Goal: Check status: Check status

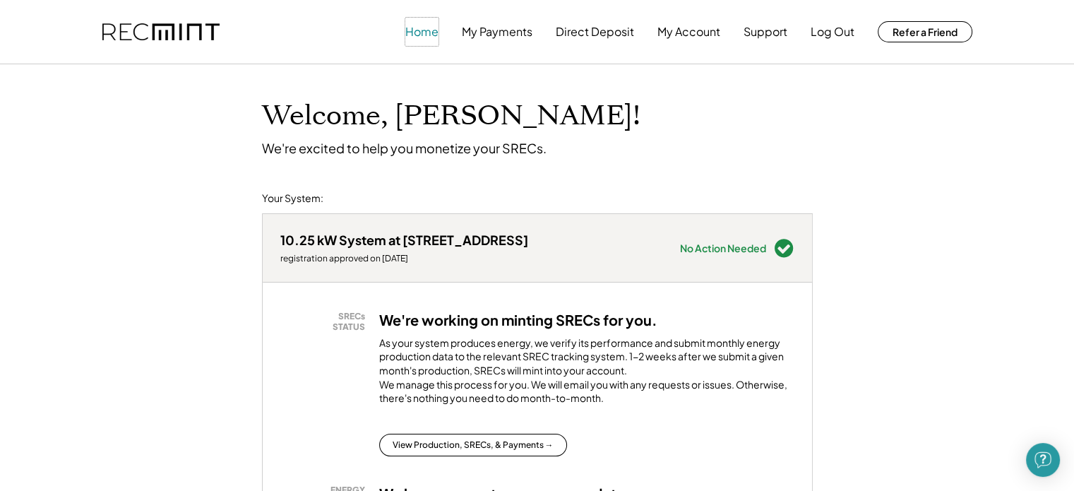
click at [424, 28] on button "Home" at bounding box center [421, 32] width 33 height 28
click at [416, 29] on button "Home" at bounding box center [421, 32] width 33 height 28
click at [477, 32] on button "My Payments" at bounding box center [497, 32] width 71 height 28
click at [486, 30] on button "My Payments" at bounding box center [497, 32] width 71 height 28
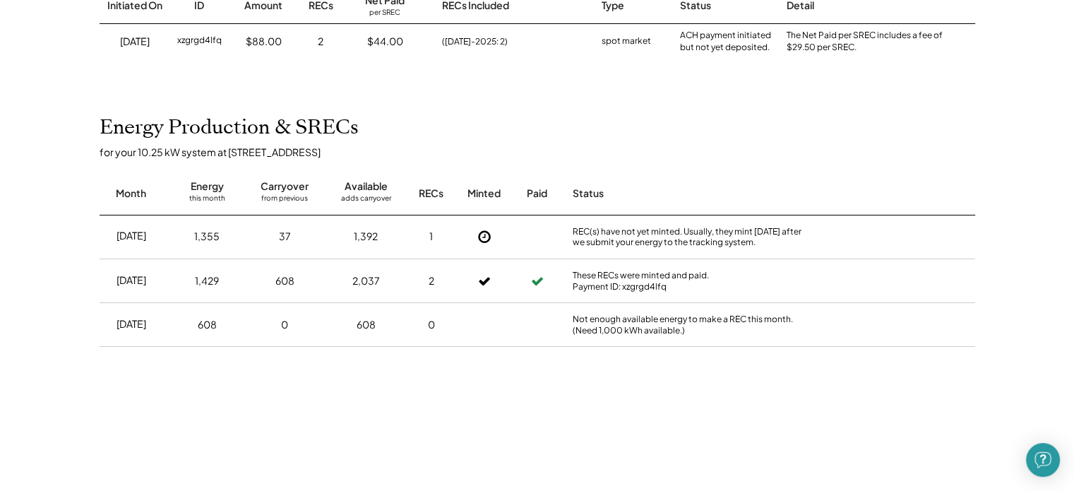
scroll to position [282, 0]
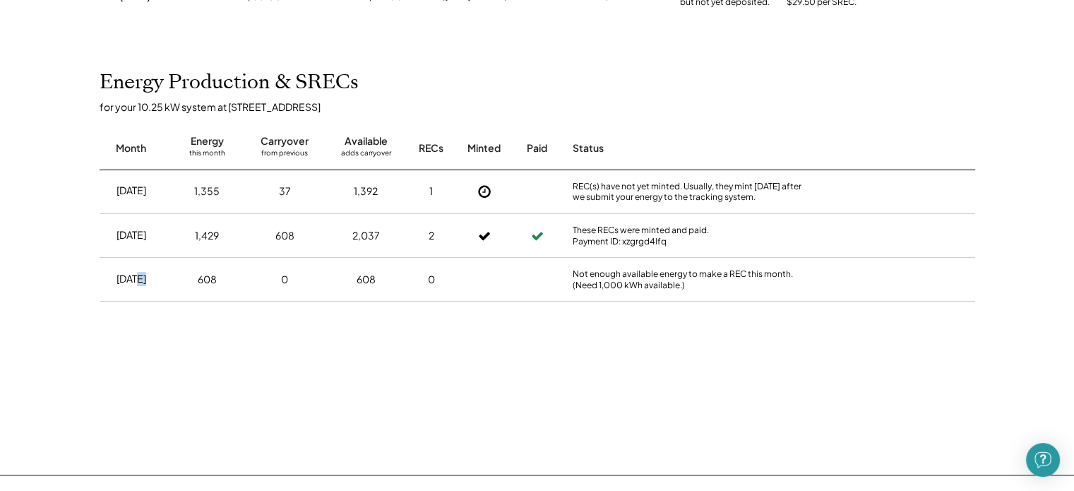
drag, startPoint x: 127, startPoint y: 279, endPoint x: 161, endPoint y: 279, distance: 33.9
click at [161, 279] on div "[DATE]" at bounding box center [132, 279] width 64 height 37
drag, startPoint x: 225, startPoint y: 280, endPoint x: 186, endPoint y: 280, distance: 38.8
click at [186, 280] on div "608" at bounding box center [207, 279] width 60 height 35
drag, startPoint x: 356, startPoint y: 280, endPoint x: 384, endPoint y: 281, distance: 28.3
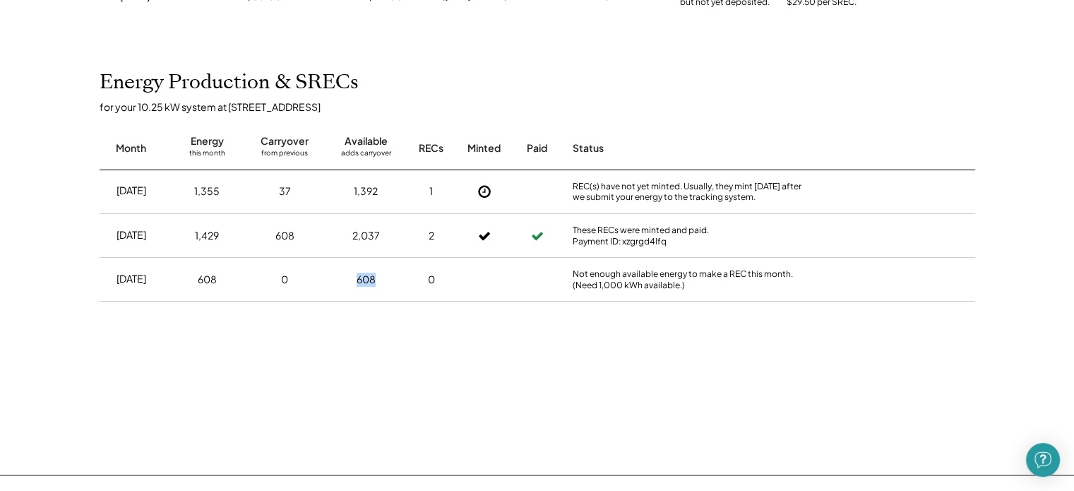
click at [384, 281] on div "608" at bounding box center [366, 279] width 67 height 35
drag, startPoint x: 114, startPoint y: 237, endPoint x: 217, endPoint y: 235, distance: 103.1
click at [217, 235] on div "[DATE] 1,429 608 2,037 2 These RECs were minted and paid. Payment ID: xzgrgd4lfq" at bounding box center [537, 236] width 875 height 44
drag, startPoint x: 196, startPoint y: 191, endPoint x: 223, endPoint y: 191, distance: 26.8
click at [223, 191] on div "1,355" at bounding box center [207, 191] width 60 height 35
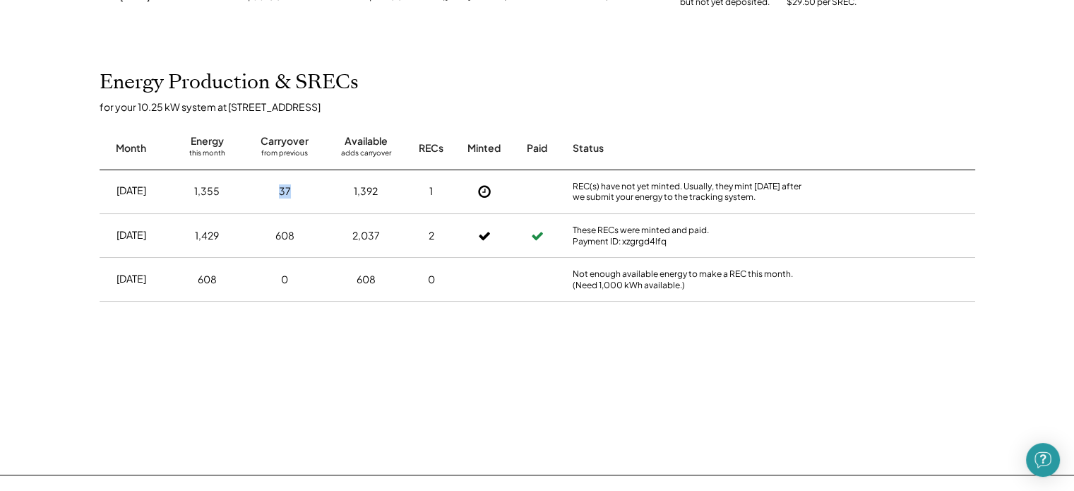
drag, startPoint x: 279, startPoint y: 193, endPoint x: 302, endPoint y: 193, distance: 23.3
click at [302, 193] on div "37" at bounding box center [284, 191] width 67 height 35
drag, startPoint x: 275, startPoint y: 237, endPoint x: 304, endPoint y: 236, distance: 29.0
click at [304, 236] on div "608" at bounding box center [284, 235] width 67 height 35
drag, startPoint x: 276, startPoint y: 189, endPoint x: 290, endPoint y: 188, distance: 14.1
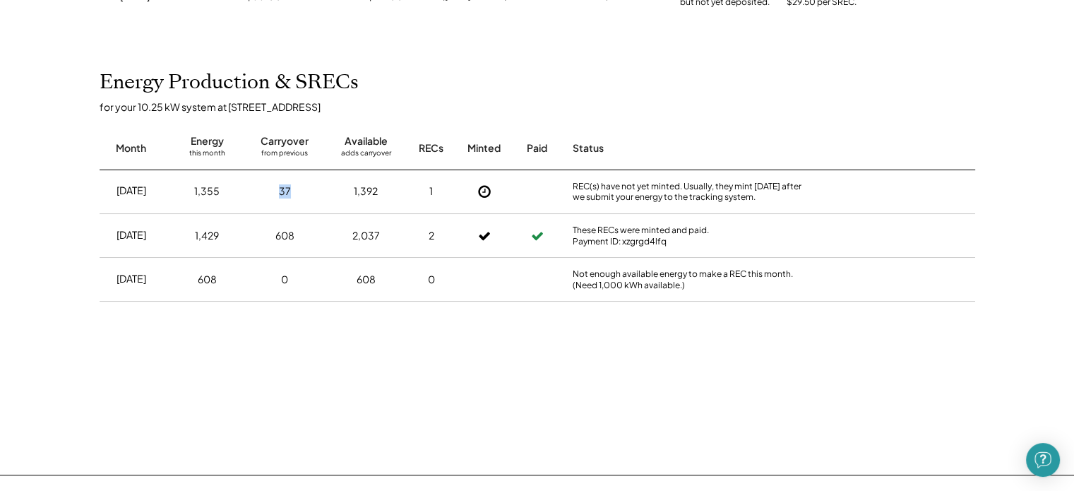
click at [290, 188] on div "37" at bounding box center [284, 191] width 67 height 35
click at [356, 238] on div "2,037" at bounding box center [366, 236] width 28 height 14
drag, startPoint x: 427, startPoint y: 191, endPoint x: 441, endPoint y: 189, distance: 14.3
click at [441, 189] on div "1" at bounding box center [431, 191] width 35 height 35
drag, startPoint x: 424, startPoint y: 234, endPoint x: 438, endPoint y: 234, distance: 14.1
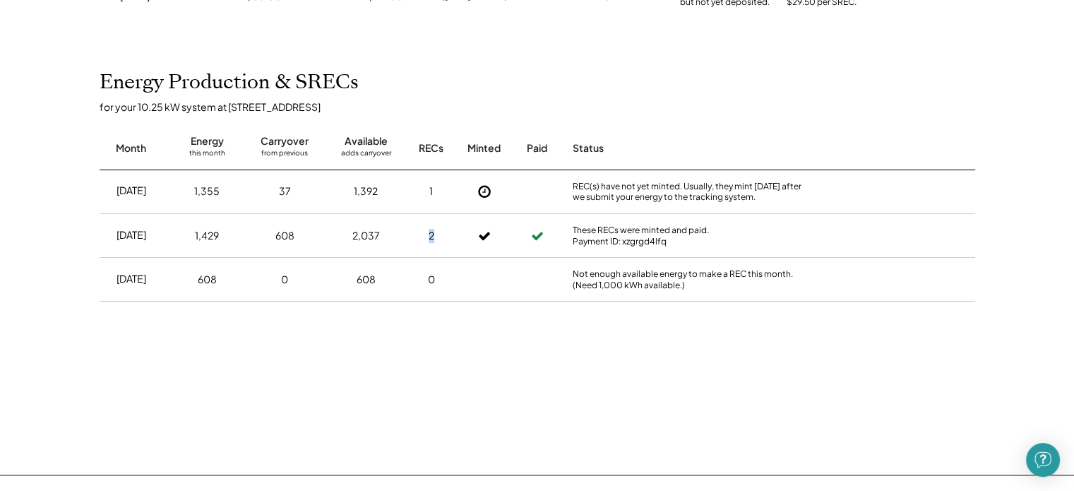
click at [438, 234] on div "2" at bounding box center [431, 235] width 35 height 35
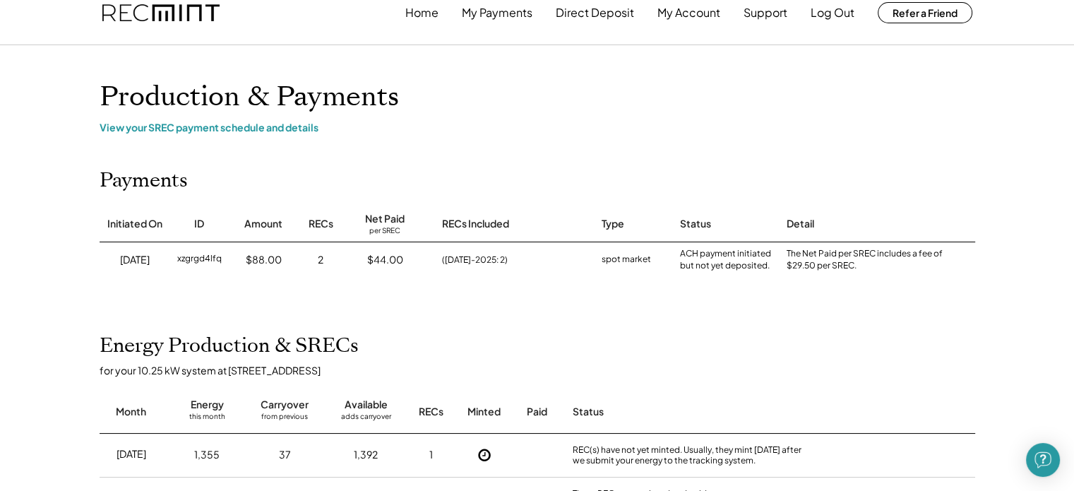
scroll to position [0, 0]
